Goal: Navigation & Orientation: Find specific page/section

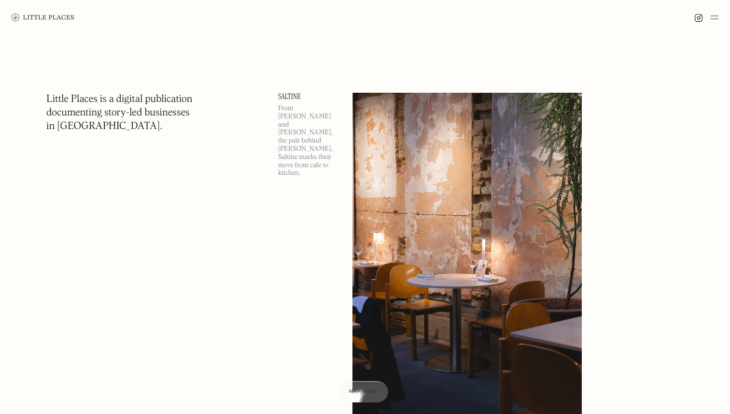
click at [716, 16] on img at bounding box center [715, 18] width 8 height 12
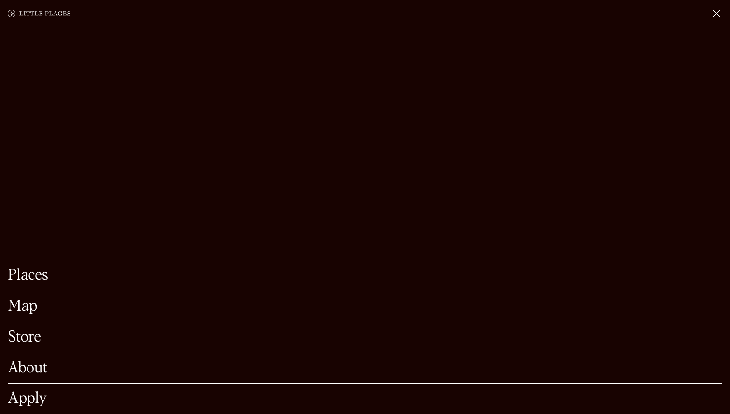
click at [27, 313] on link "Map" at bounding box center [365, 306] width 715 height 15
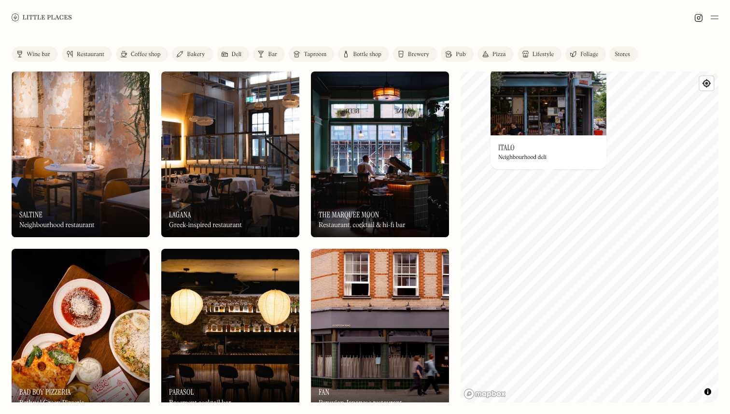
click at [547, 108] on img at bounding box center [549, 102] width 116 height 68
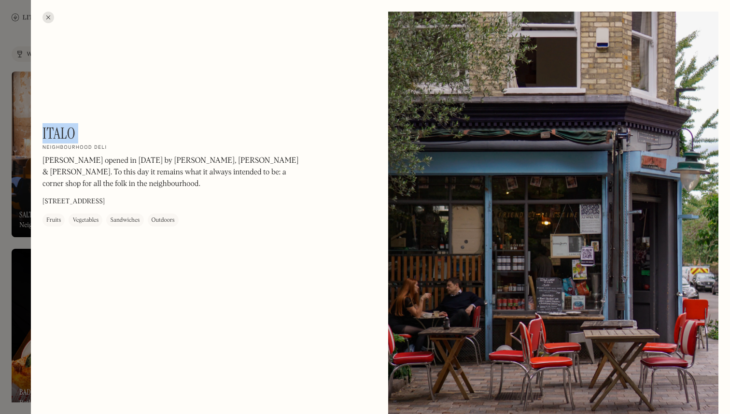
drag, startPoint x: 86, startPoint y: 134, endPoint x: 43, endPoint y: 132, distance: 43.5
click at [43, 132] on div "Italo On Our Radar Neighbourhood deli [PERSON_NAME] opened in [DATE] by [PERSON…" at bounding box center [173, 175] width 261 height 102
click at [0, 325] on div at bounding box center [365, 207] width 730 height 414
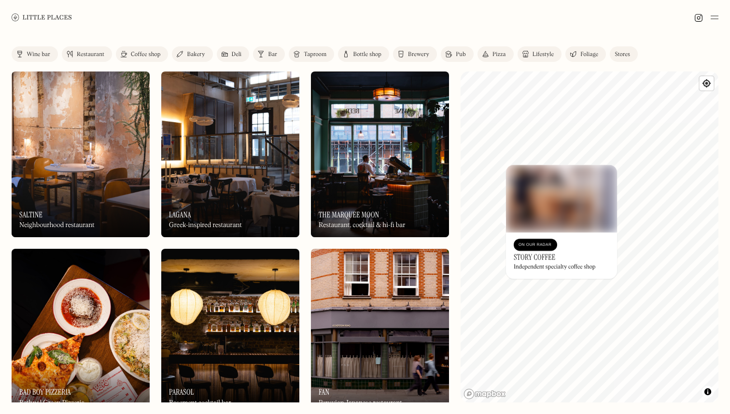
click at [528, 257] on div "© Mapbox © OpenStreetMap Improve this map On Our Radar Story Coffee Independent…" at bounding box center [590, 236] width 258 height 331
